Goal: Task Accomplishment & Management: Use online tool/utility

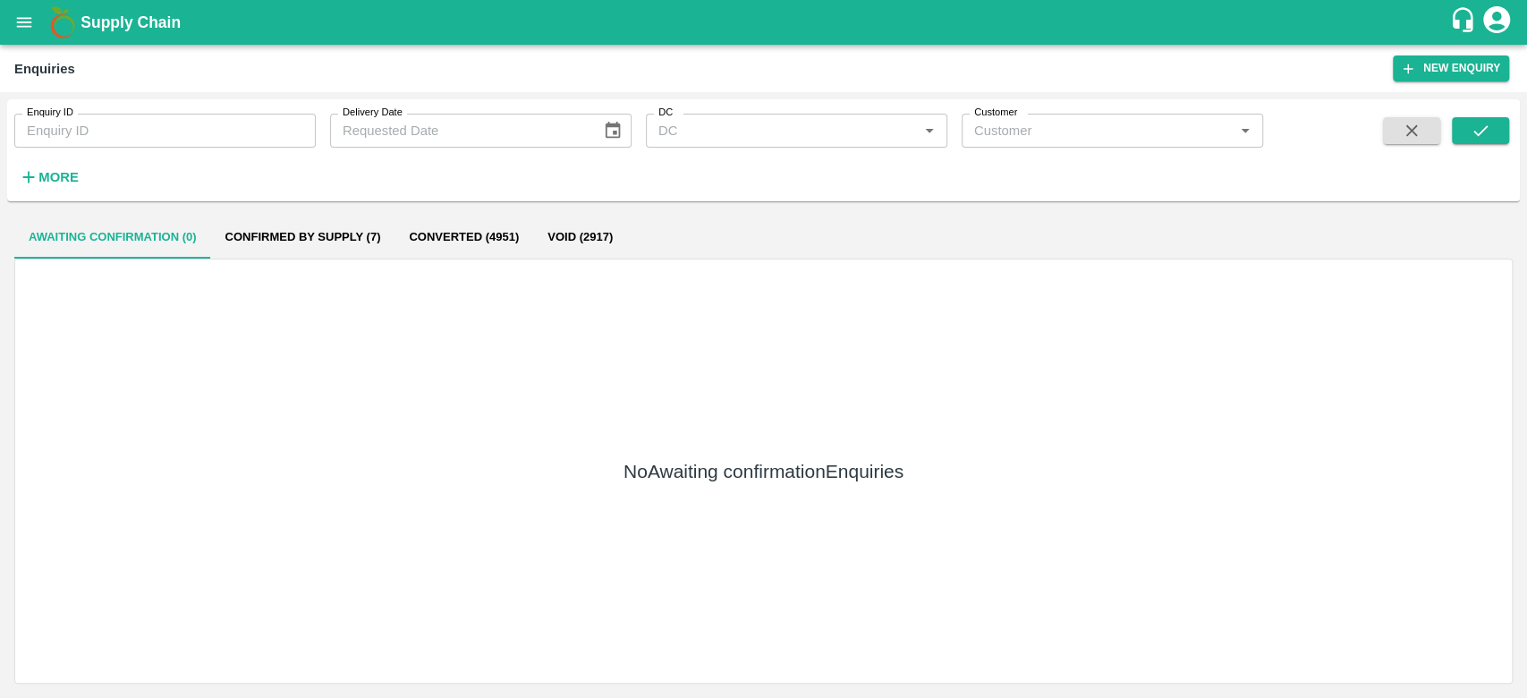
click at [105, 208] on div "Awaiting confirmation (0) Confirmed by supply (7) Converted (4951) Void (2917) …" at bounding box center [763, 449] width 1513 height 482
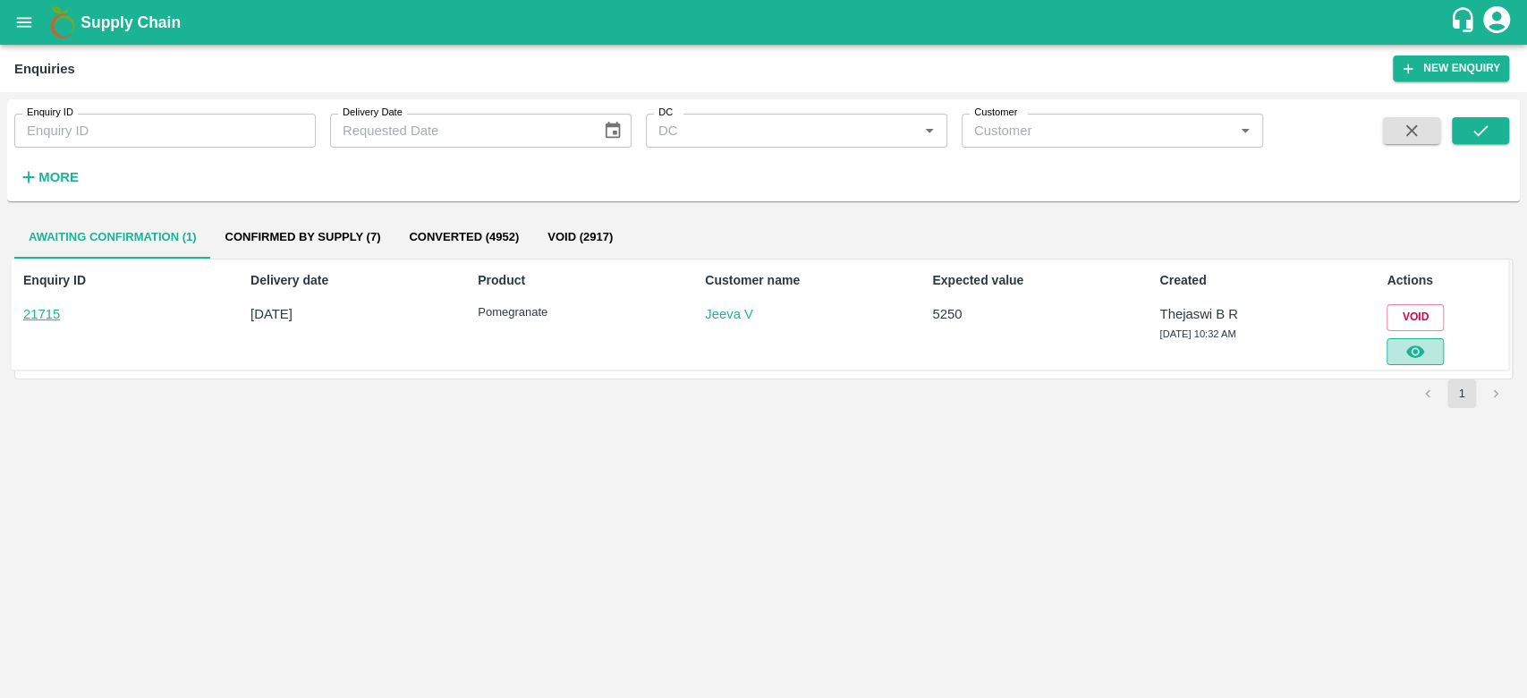
click at [1406, 357] on icon "button" at bounding box center [1416, 352] width 20 height 20
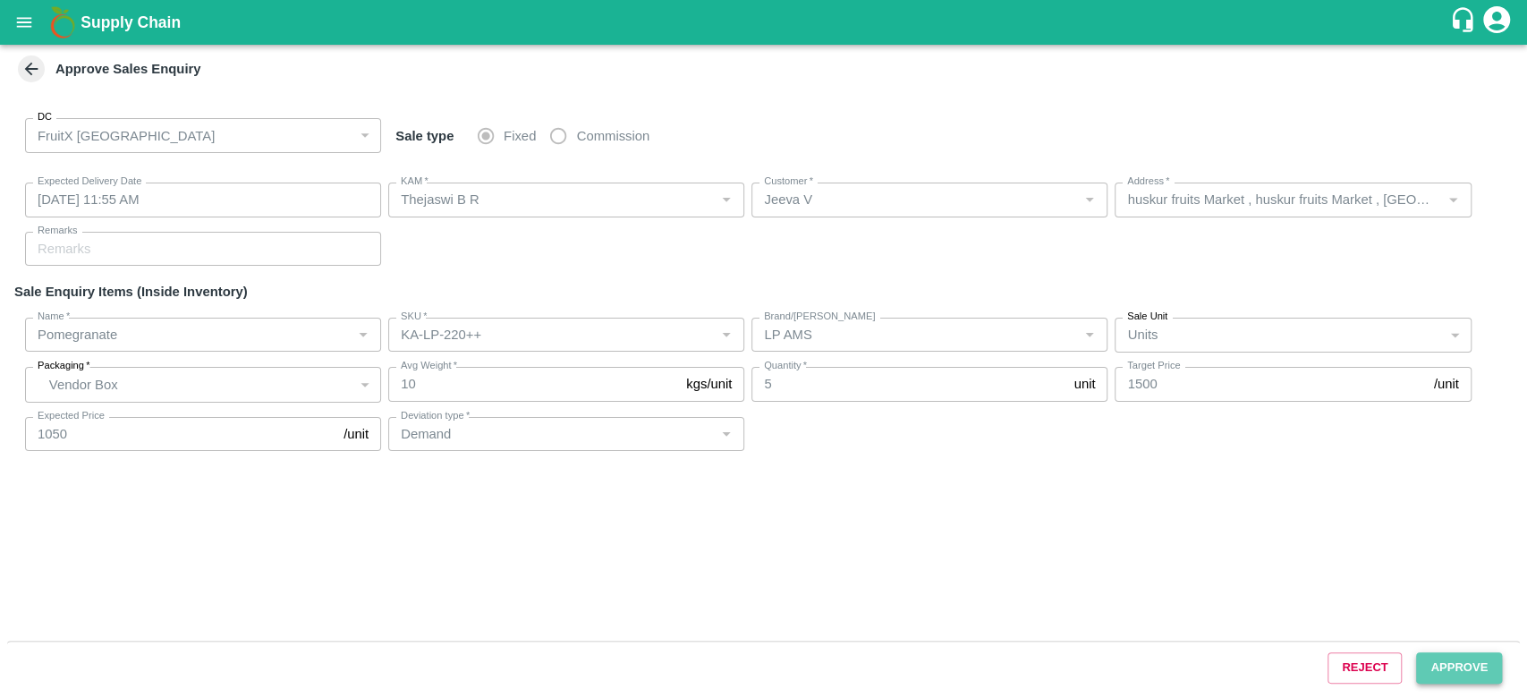
click at [1477, 673] on button "Approve" at bounding box center [1459, 667] width 86 height 31
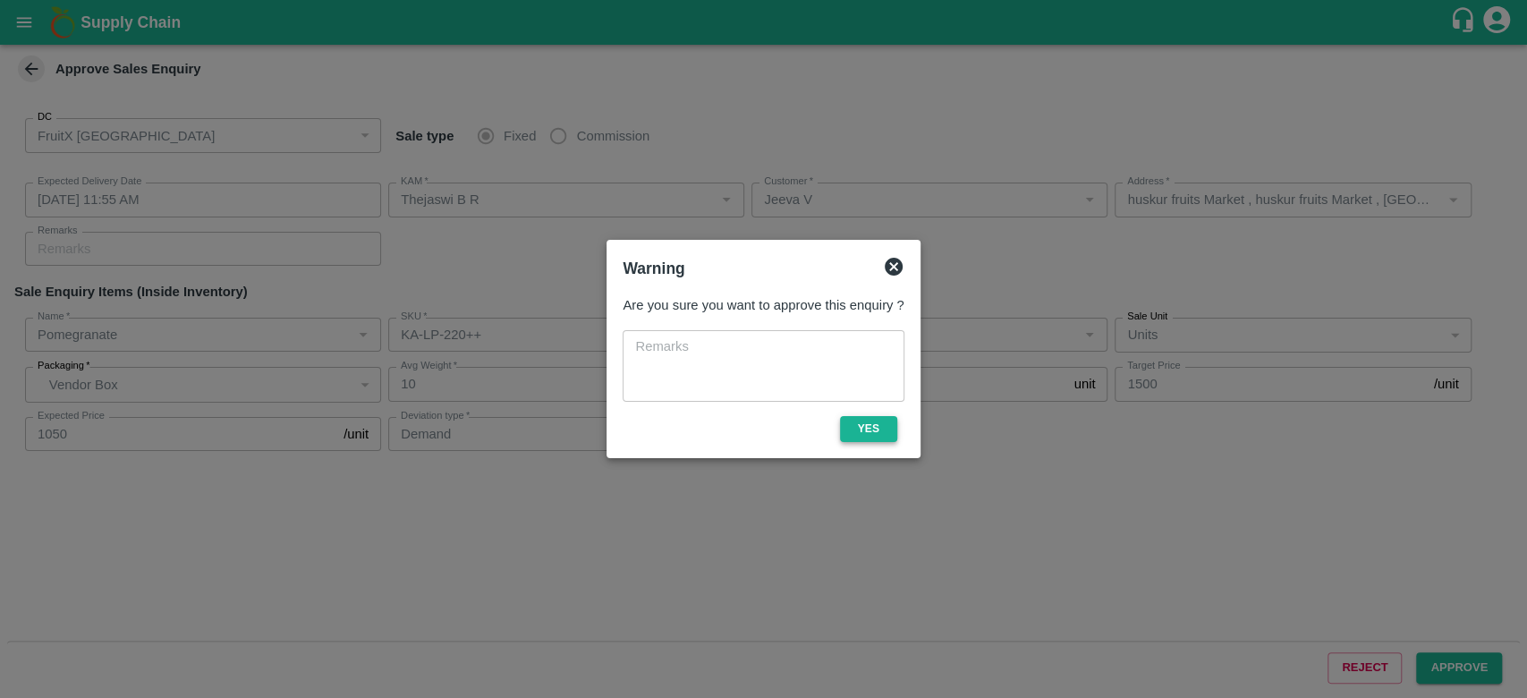
click at [877, 440] on button "Yes" at bounding box center [868, 429] width 57 height 26
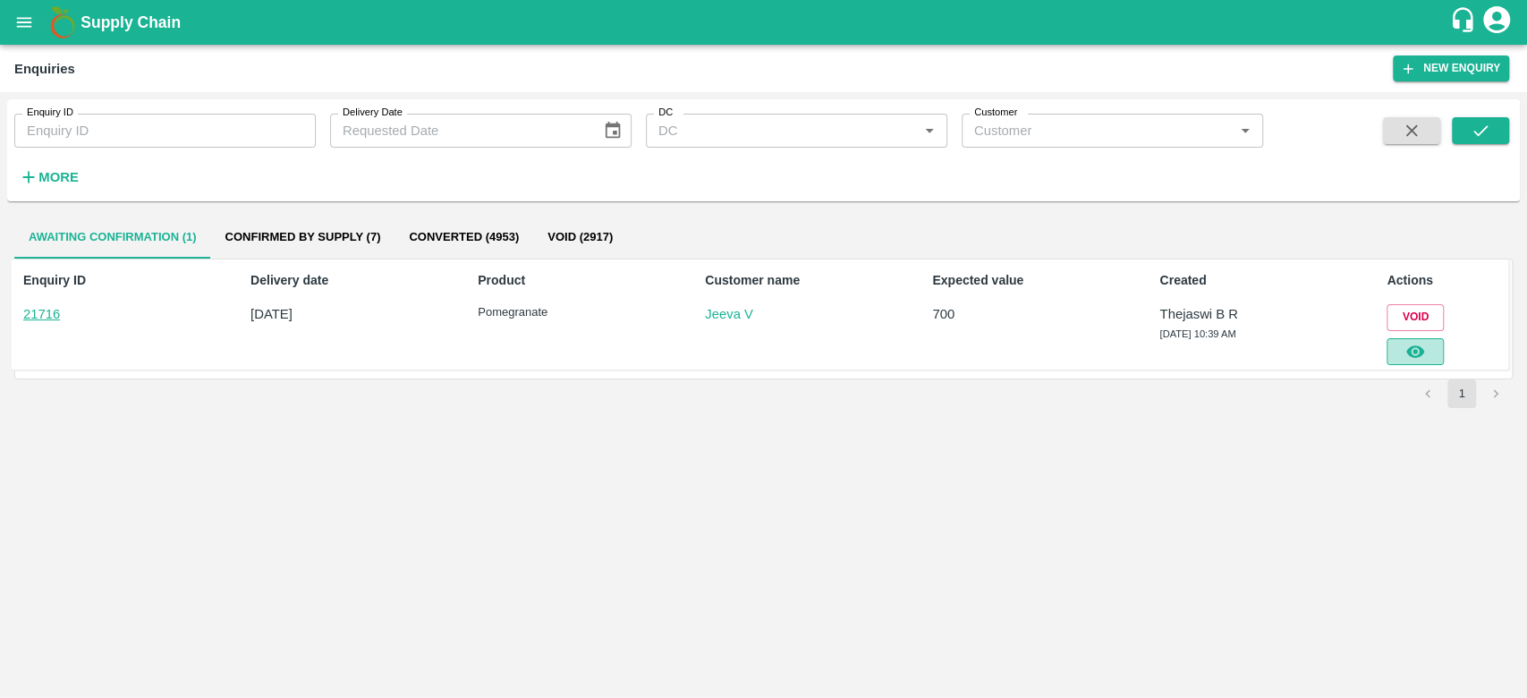
click at [1424, 348] on icon "button" at bounding box center [1416, 352] width 20 height 20
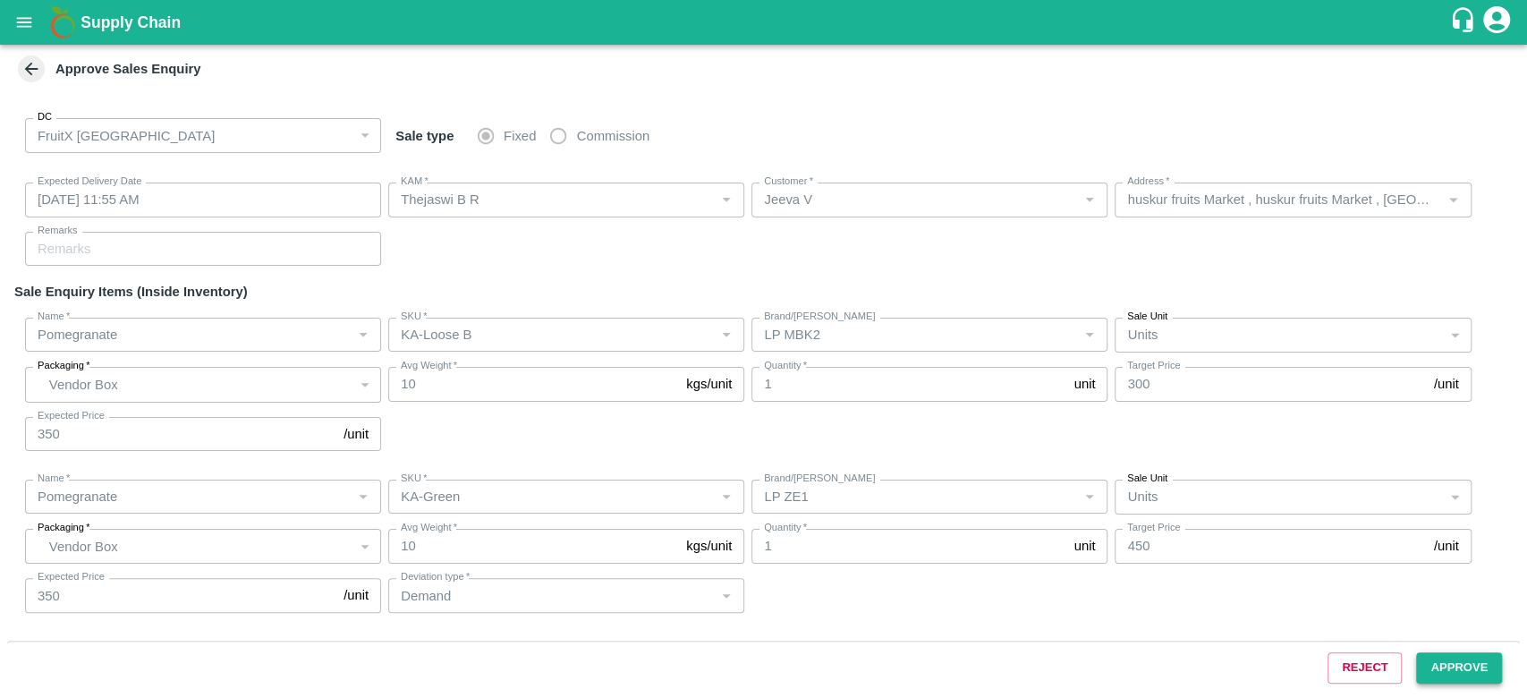
click at [1441, 667] on button "Approve" at bounding box center [1459, 667] width 86 height 31
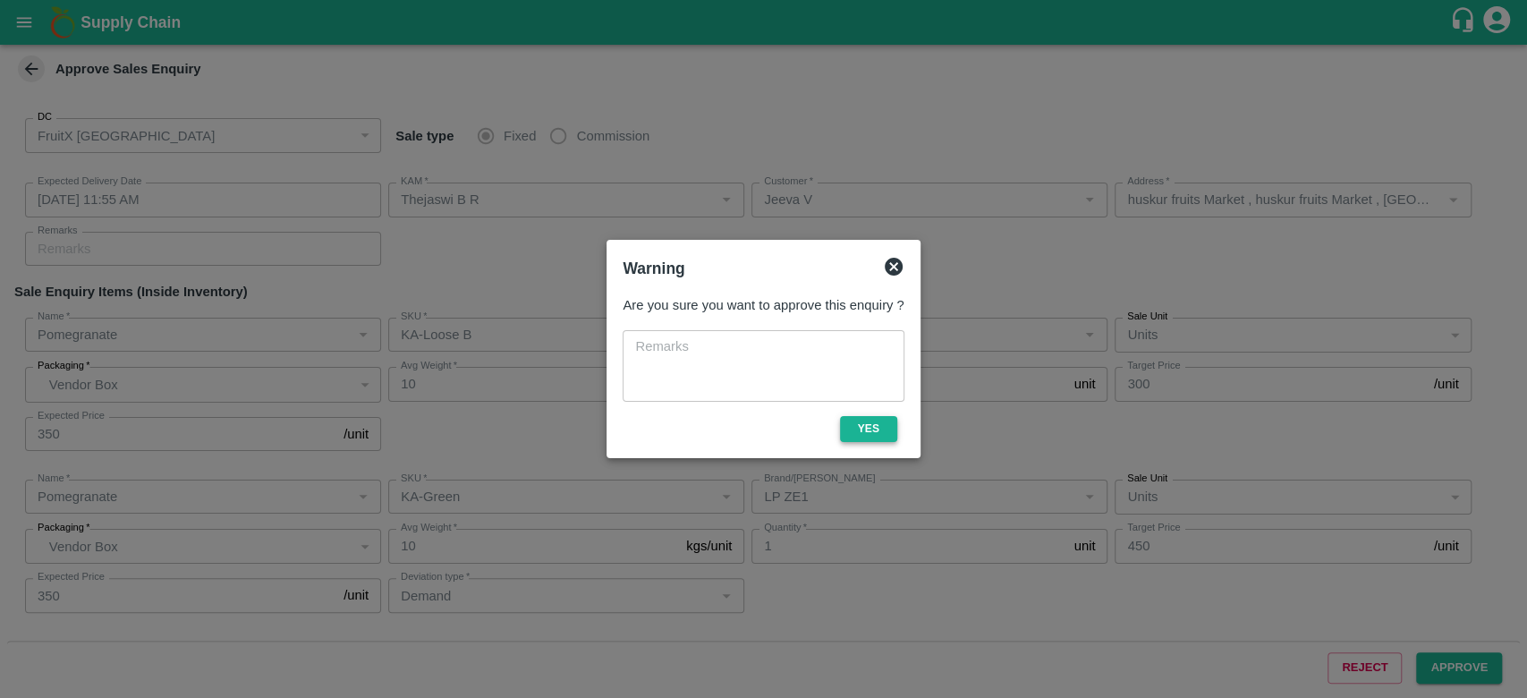
click at [869, 434] on button "Yes" at bounding box center [868, 429] width 57 height 26
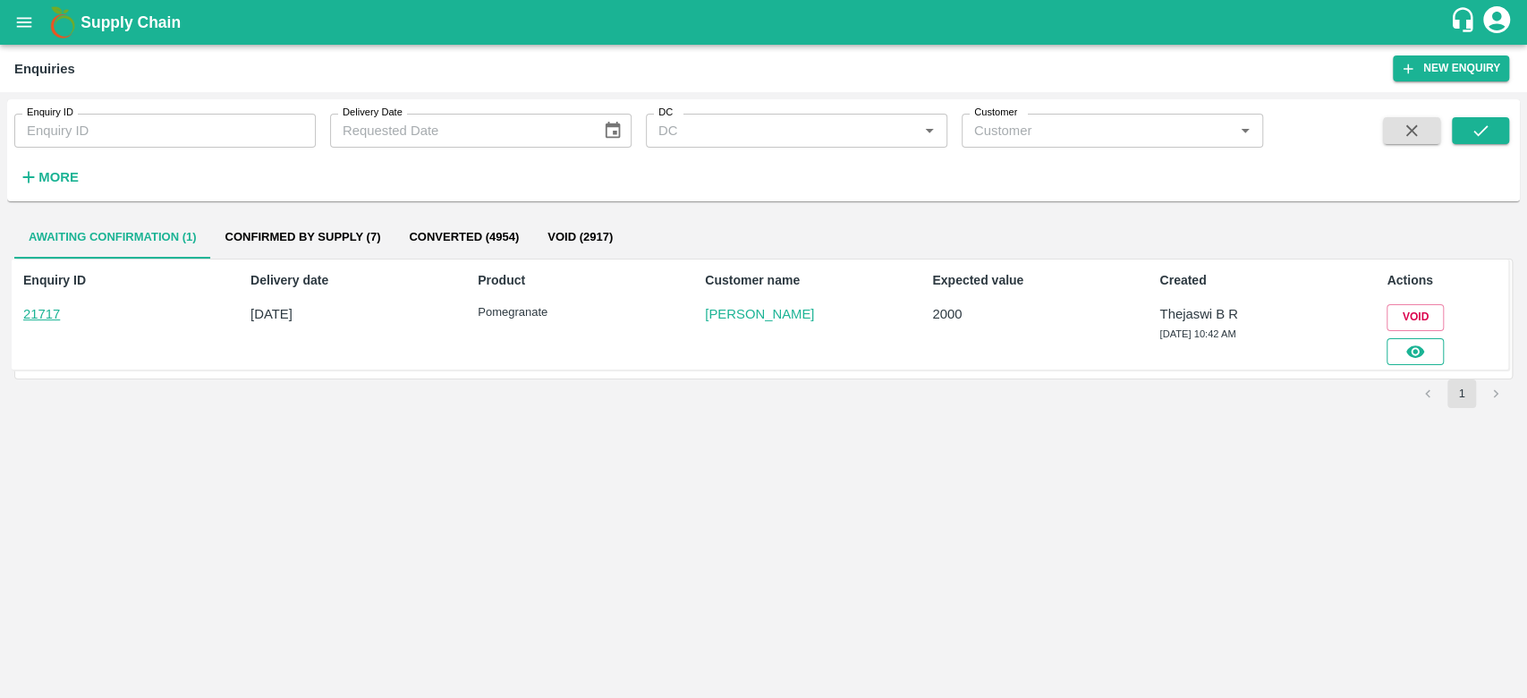
click at [1397, 346] on button "button" at bounding box center [1415, 351] width 57 height 27
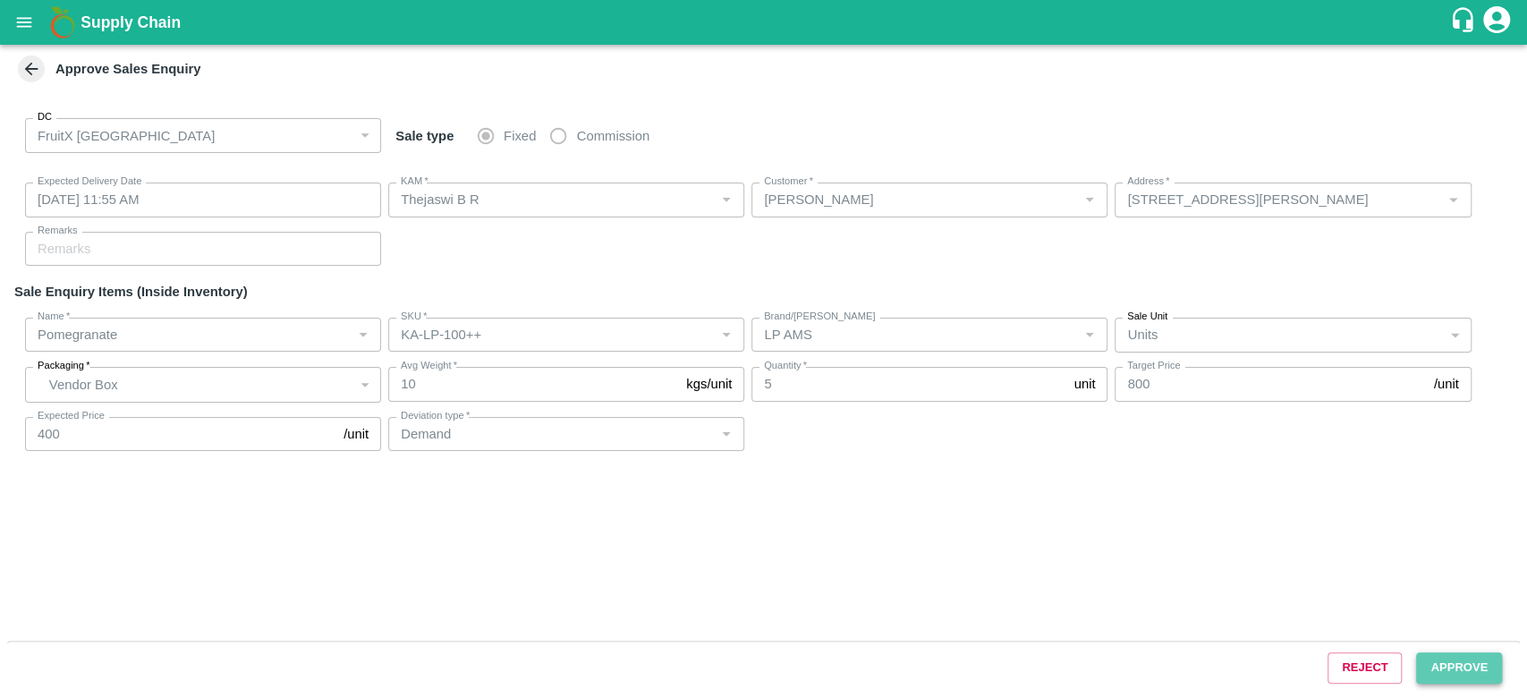
click at [1438, 661] on button "Approve" at bounding box center [1459, 667] width 86 height 31
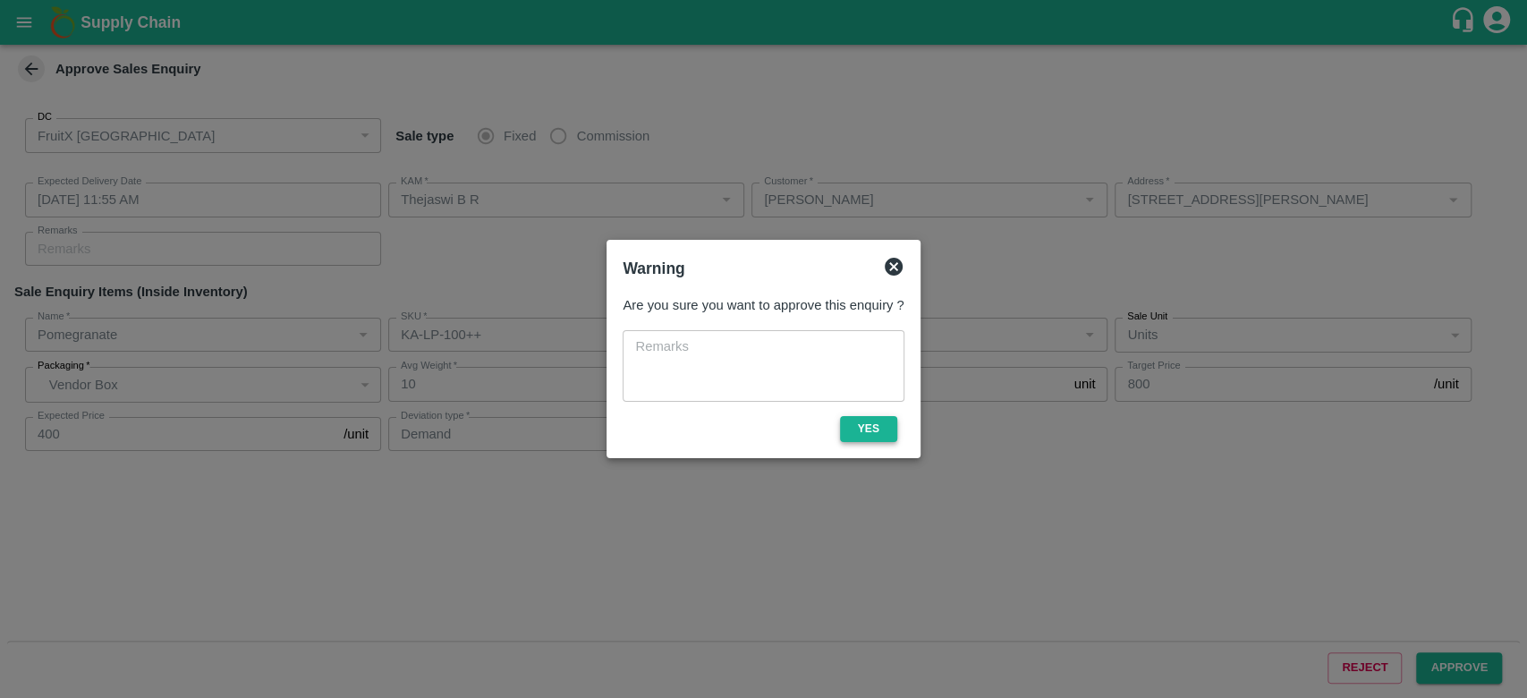
click at [862, 437] on button "Yes" at bounding box center [868, 429] width 57 height 26
